Goal: Task Accomplishment & Management: Manage account settings

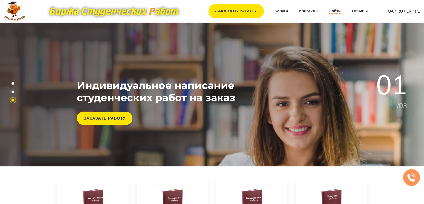
click at [336, 11] on link "Войти" at bounding box center [335, 11] width 12 height 6
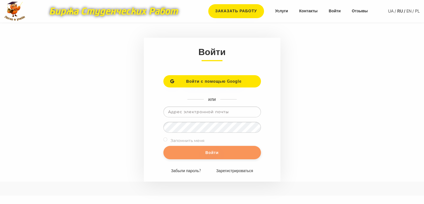
type input "[EMAIL_ADDRESS][DOMAIN_NAME]"
drag, startPoint x: 209, startPoint y: 149, endPoint x: 210, endPoint y: 152, distance: 2.8
click at [210, 152] on input "Войти" at bounding box center [212, 152] width 98 height 13
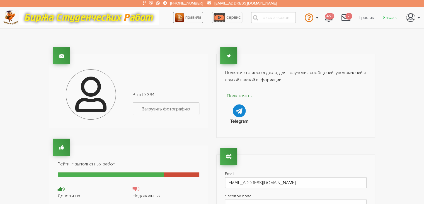
click at [391, 16] on link "Заказы" at bounding box center [390, 17] width 23 height 11
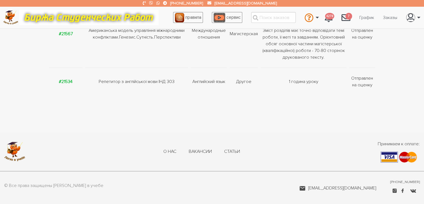
scroll to position [236, 0]
